Goal: Information Seeking & Learning: Check status

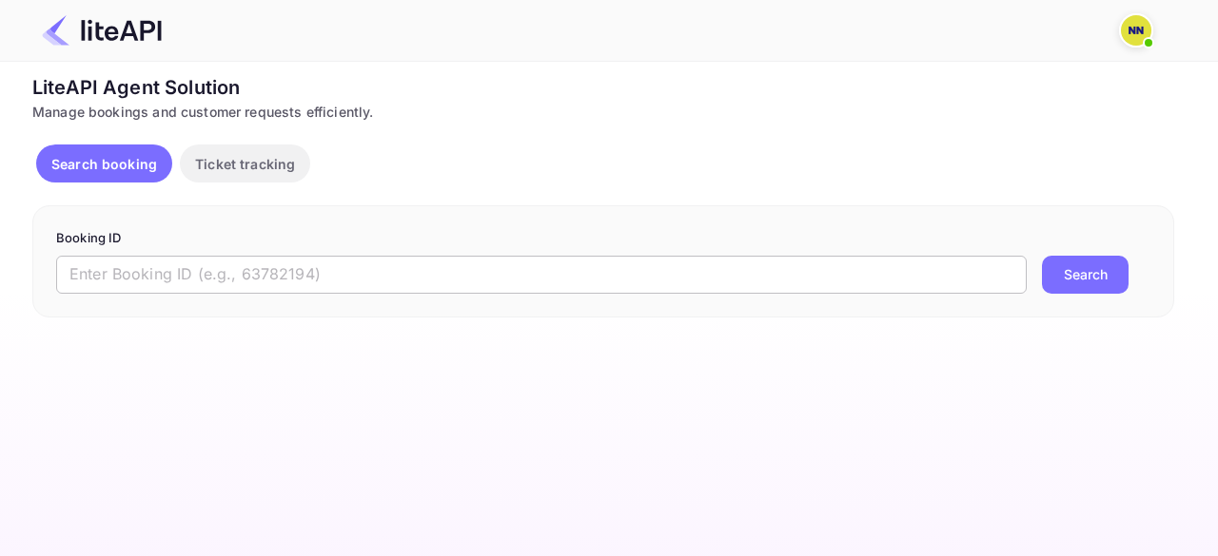
click at [284, 281] on input "text" at bounding box center [541, 275] width 970 height 38
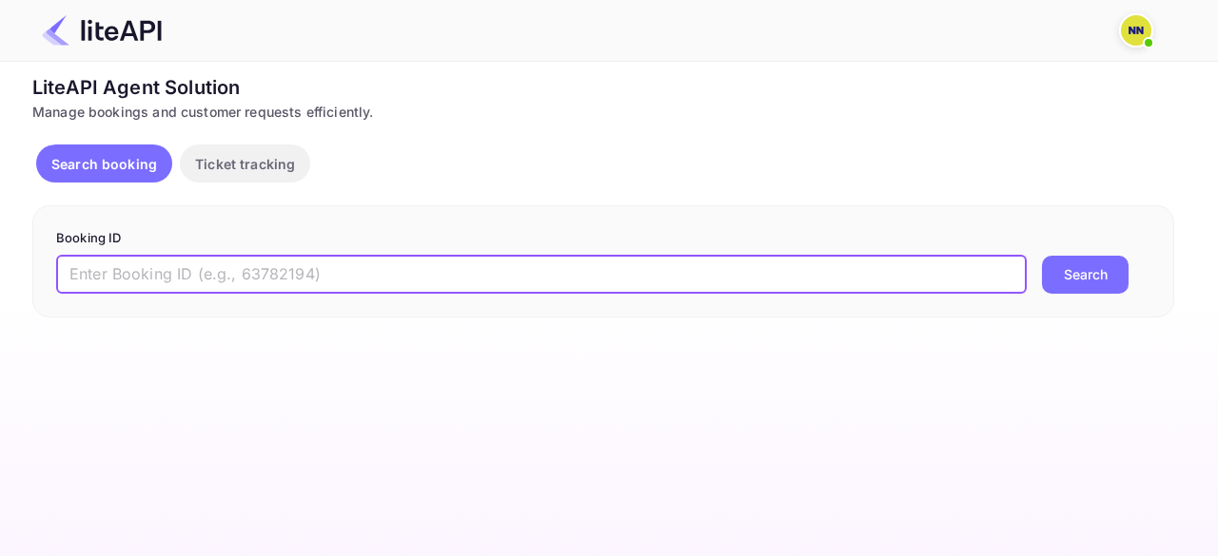
paste input "8726639"
type input "8726639"
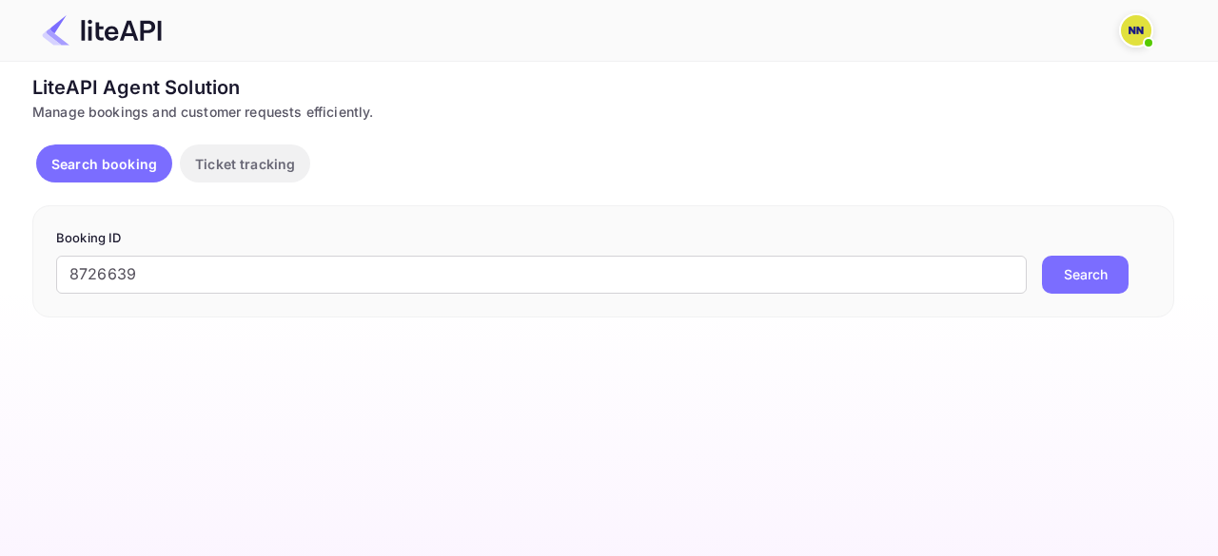
click at [1063, 271] on button "Search" at bounding box center [1085, 275] width 87 height 38
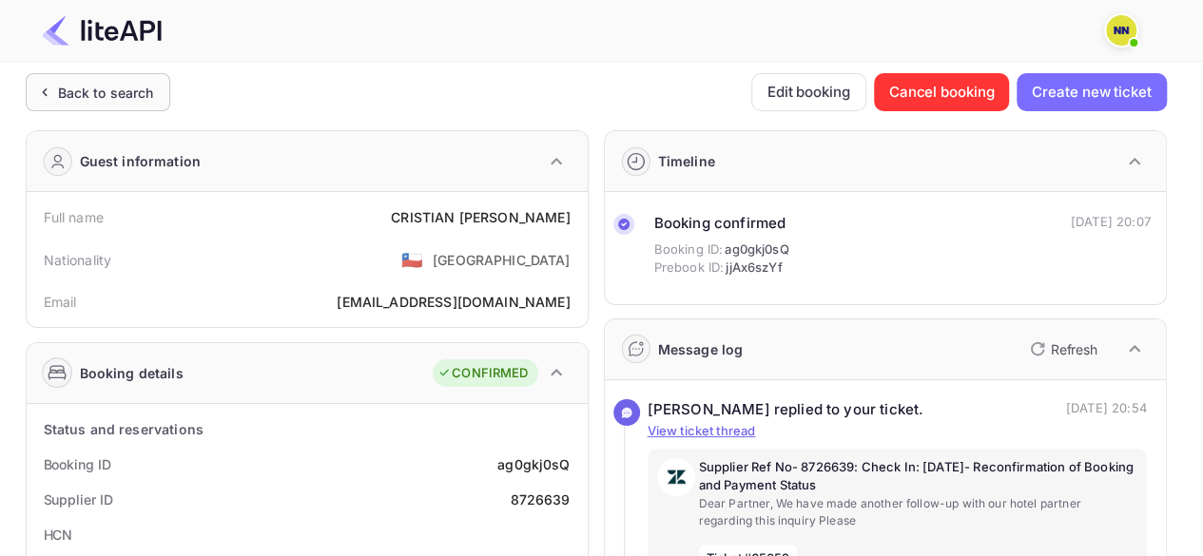
click at [108, 96] on div "Back to search" at bounding box center [106, 93] width 96 height 20
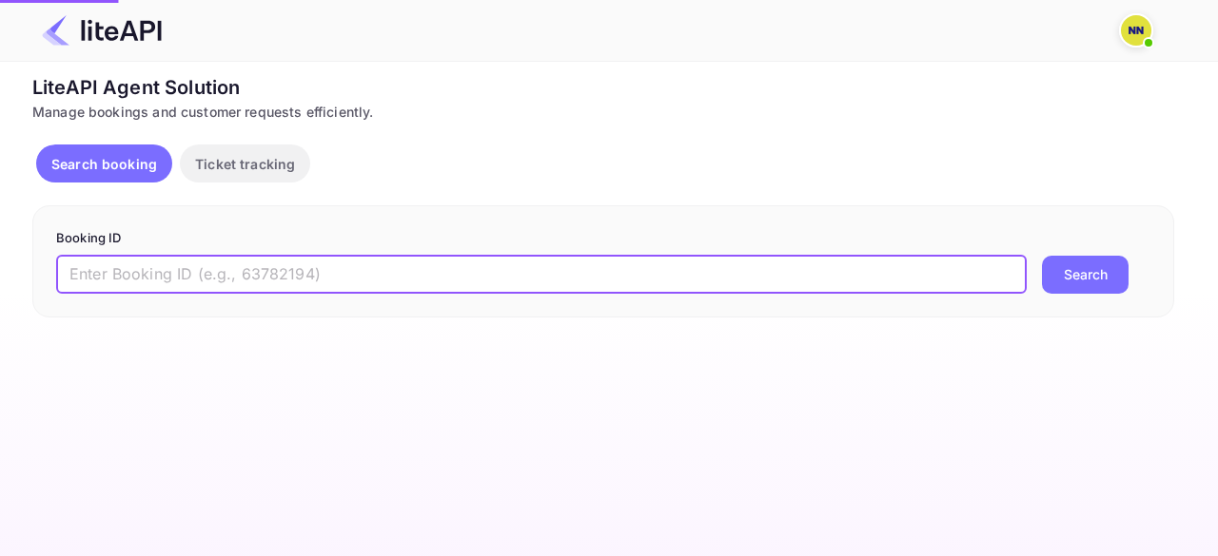
click at [202, 269] on input "text" at bounding box center [541, 275] width 970 height 38
paste input "8837992"
type input "8837992"
click at [1055, 276] on button "Search" at bounding box center [1085, 275] width 87 height 38
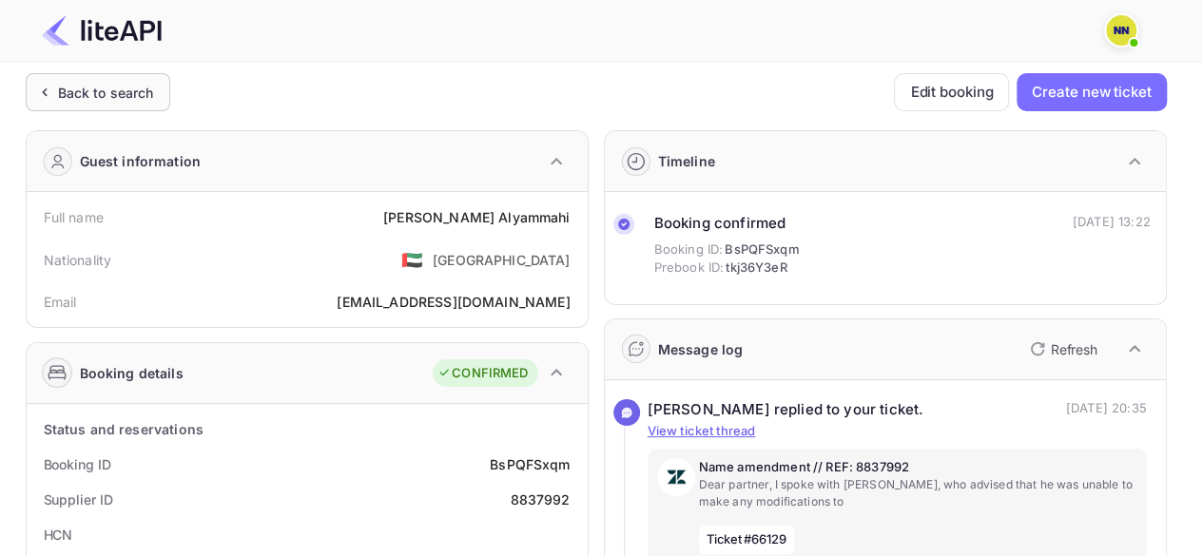
click at [101, 100] on div "Back to search" at bounding box center [106, 93] width 96 height 20
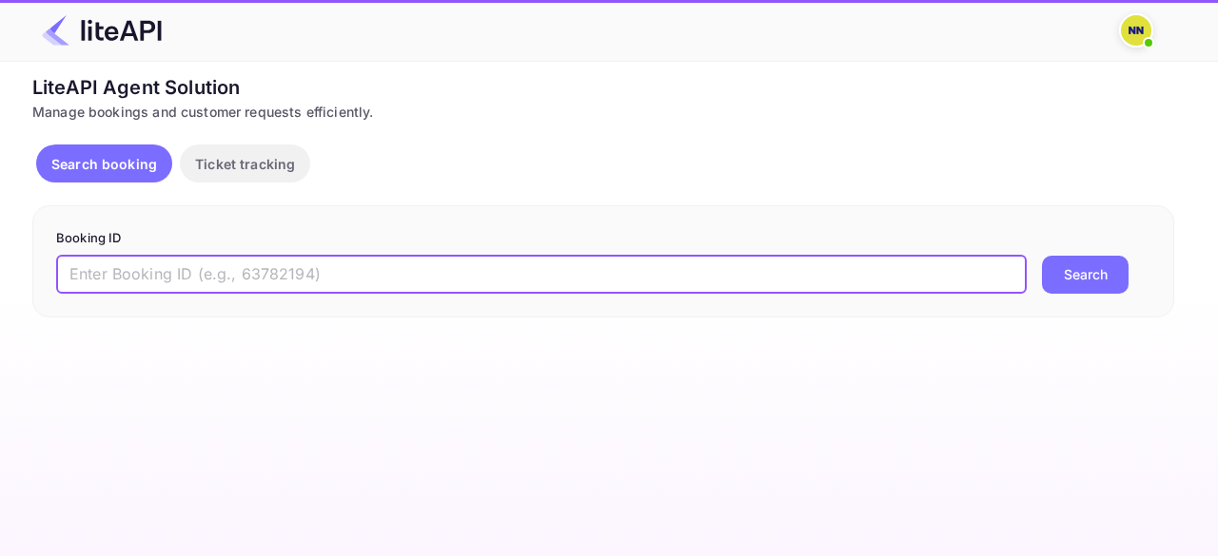
click at [208, 269] on input "text" at bounding box center [541, 275] width 970 height 38
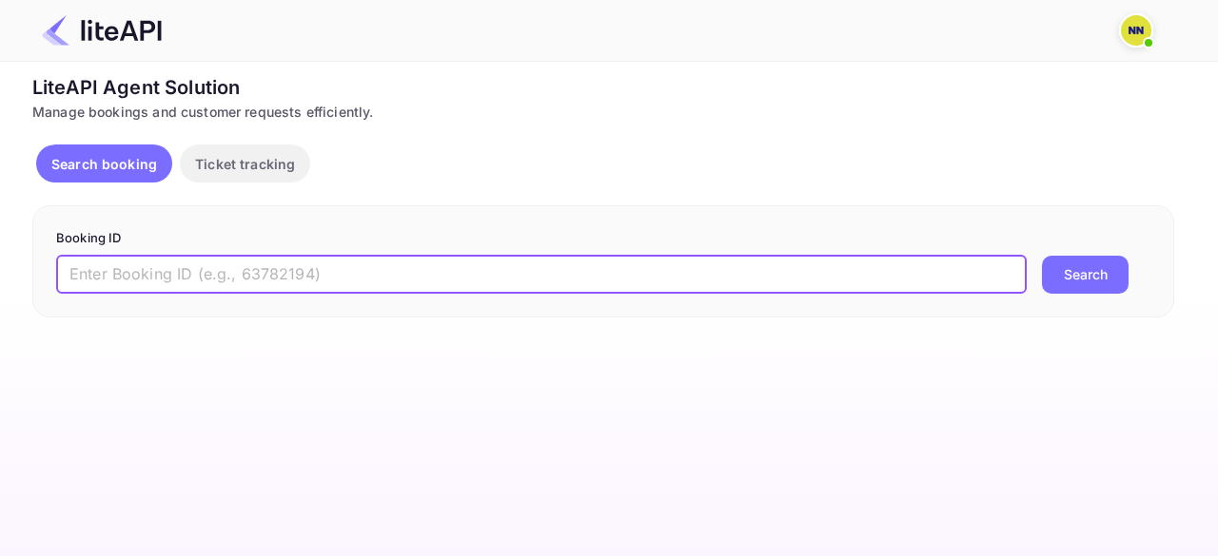
paste input "8726477"
type input "8726477"
click at [1092, 257] on button "Search" at bounding box center [1085, 275] width 87 height 38
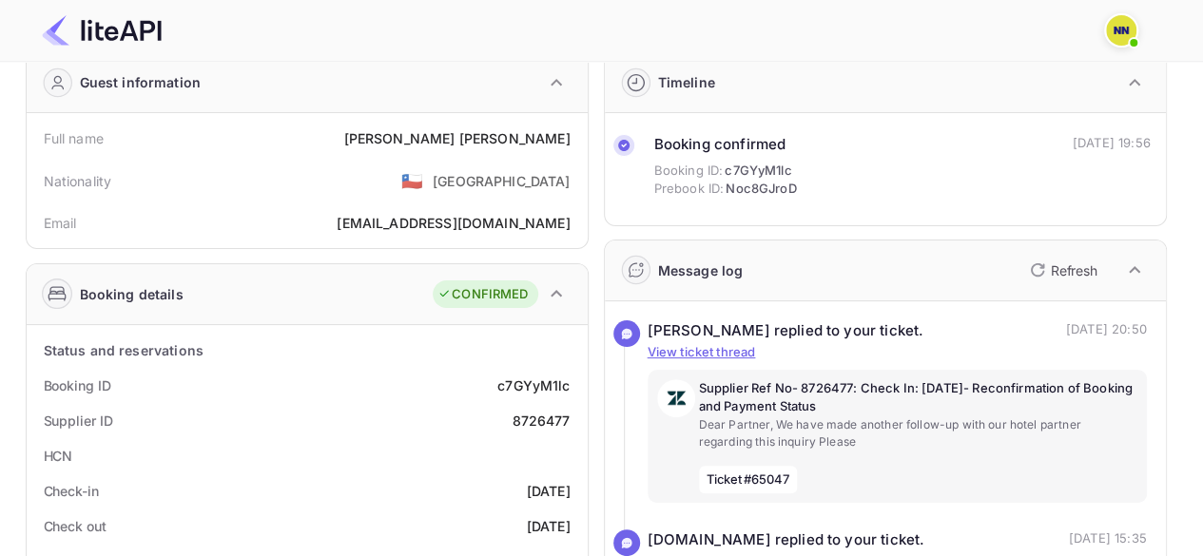
scroll to position [190, 0]
